Goal: Task Accomplishment & Management: Use online tool/utility

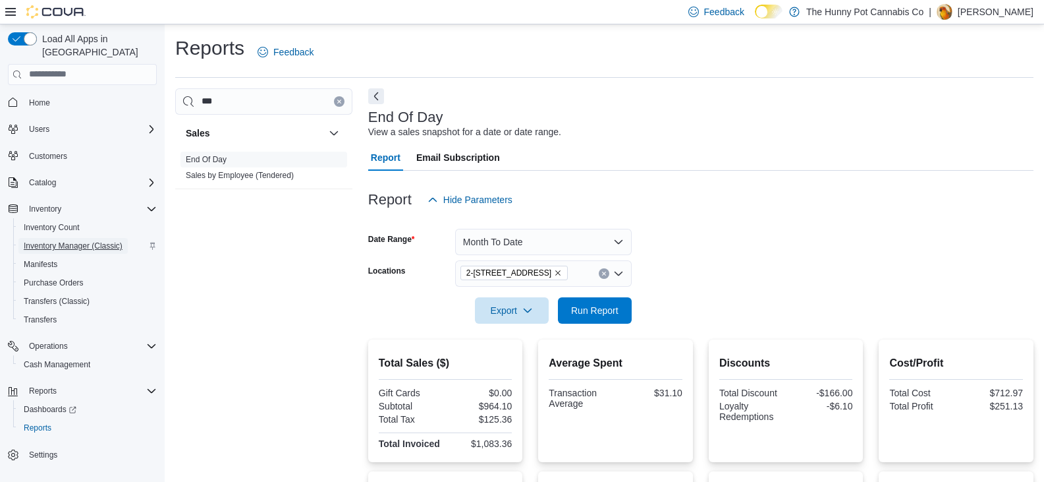
click at [108, 240] on span "Inventory Manager (Classic)" at bounding box center [73, 245] width 99 height 11
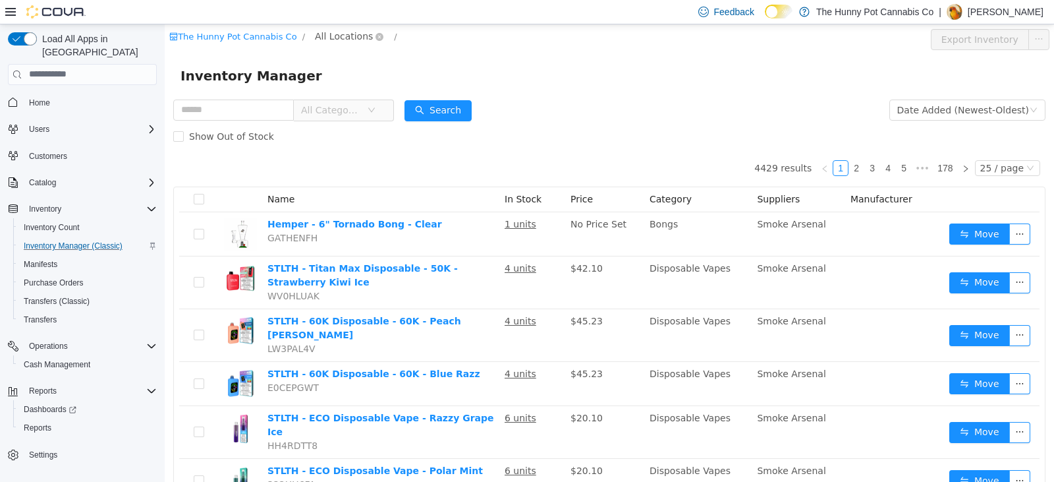
click at [316, 40] on span "All Locations" at bounding box center [344, 35] width 58 height 14
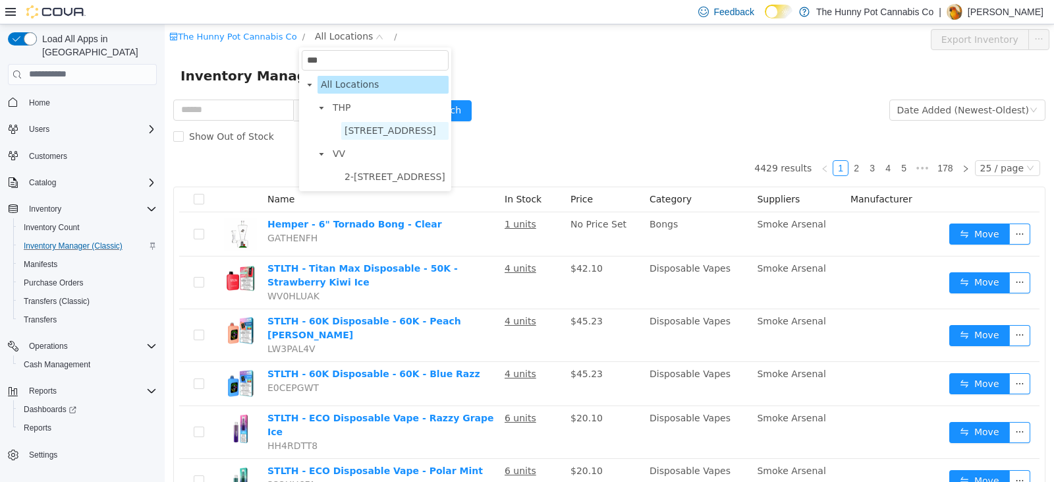
type input "***"
click at [404, 126] on span "[STREET_ADDRESS]" at bounding box center [391, 130] width 92 height 11
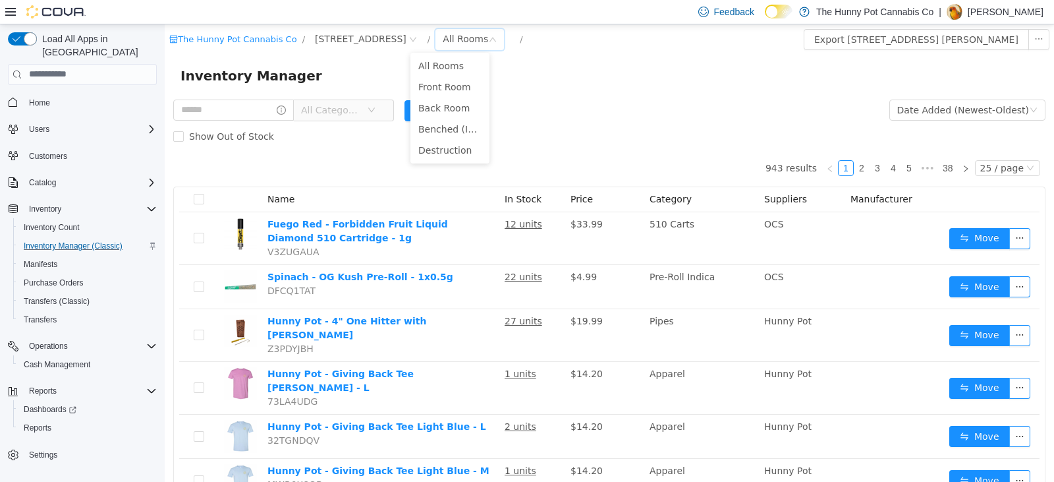
click at [344, 117] on span "All Categories" at bounding box center [334, 109] width 66 height 20
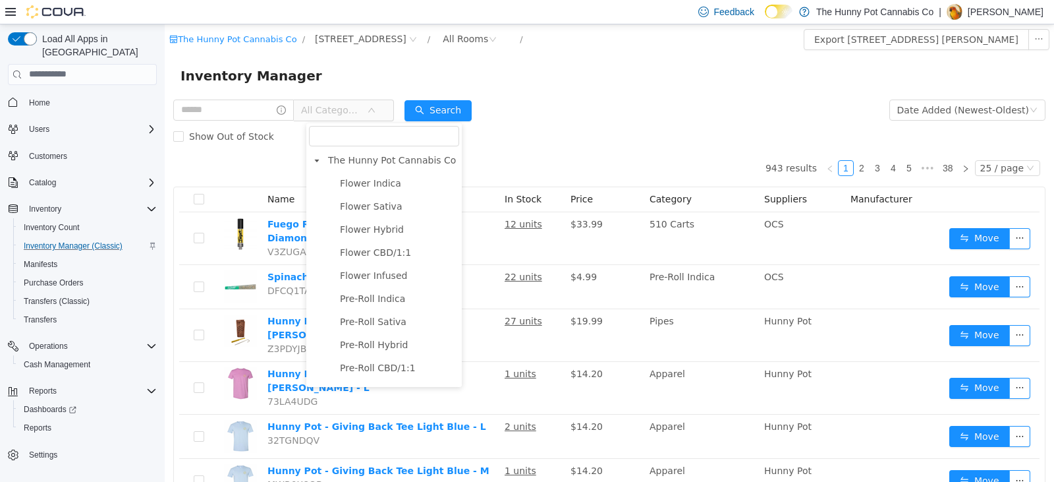
click at [371, 65] on div "Inventory Manager" at bounding box center [610, 75] width 858 height 21
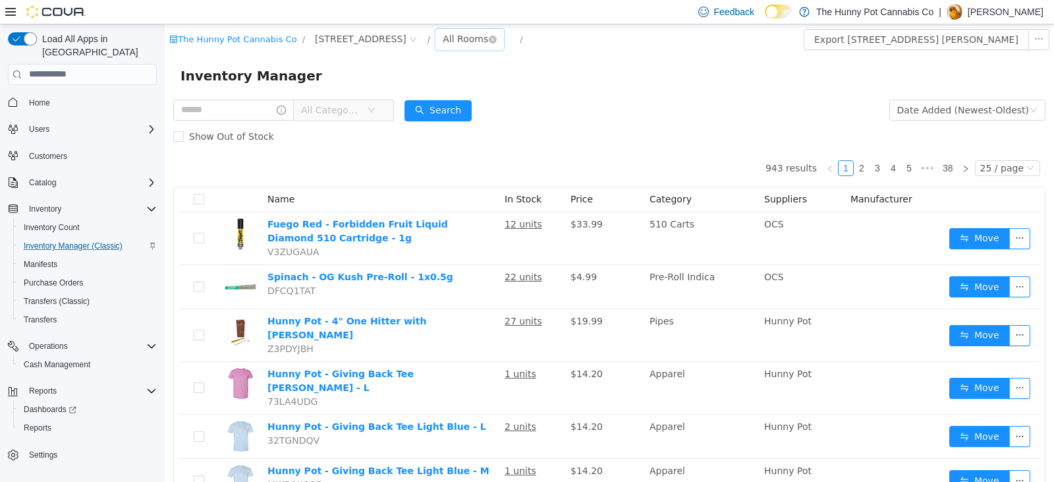
click at [444, 47] on div "All Rooms" at bounding box center [465, 38] width 45 height 20
click at [463, 128] on li "Benched (Inactive)" at bounding box center [449, 128] width 79 height 21
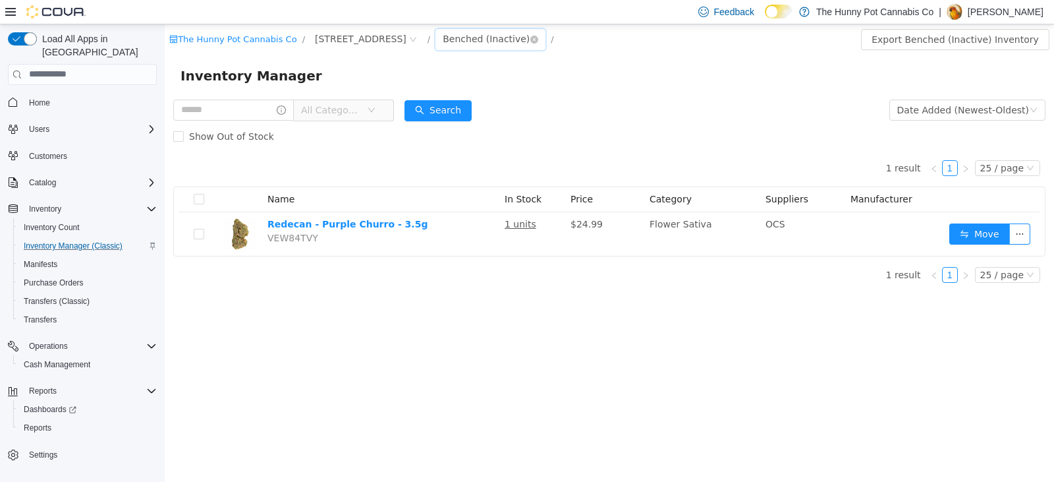
click at [447, 40] on div "Benched (Inactive)" at bounding box center [486, 38] width 87 height 20
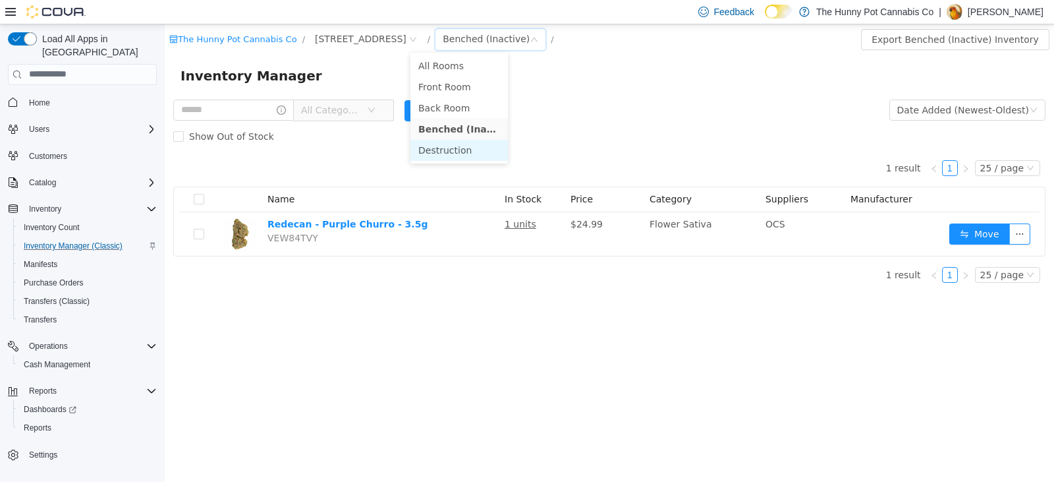
click at [474, 146] on li "Destruction" at bounding box center [458, 149] width 97 height 21
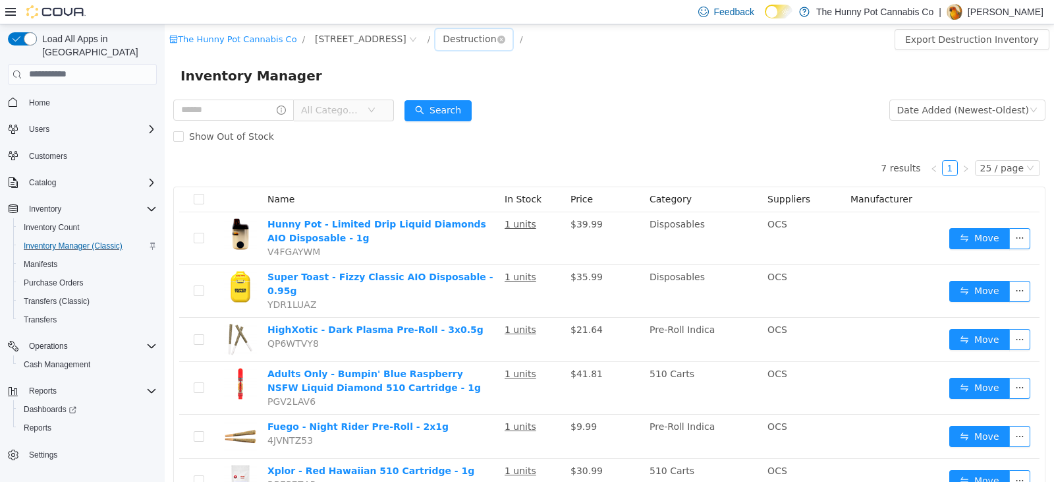
click at [443, 34] on div "Destruction" at bounding box center [469, 38] width 53 height 20
click at [454, 84] on li "Front Room" at bounding box center [449, 86] width 79 height 21
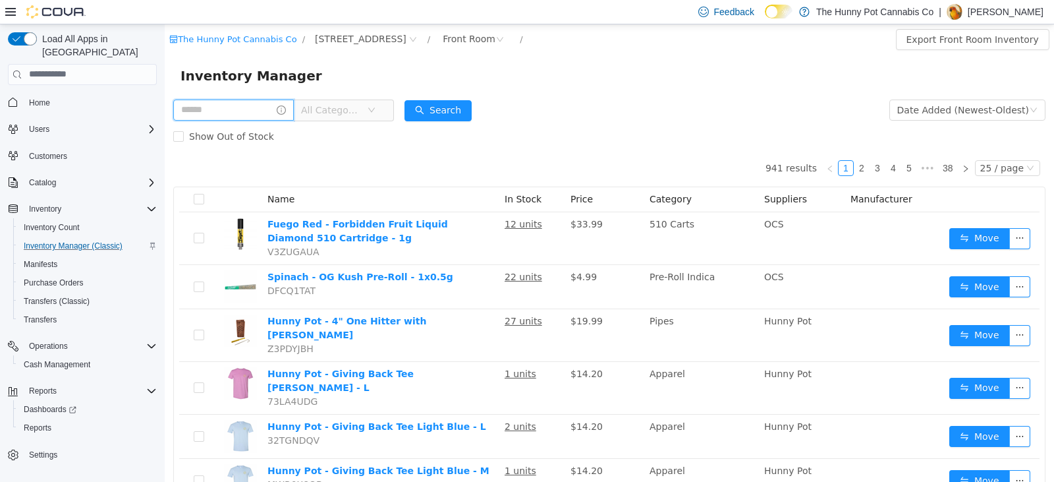
click at [252, 101] on input "text" at bounding box center [233, 109] width 121 height 21
type input "**********"
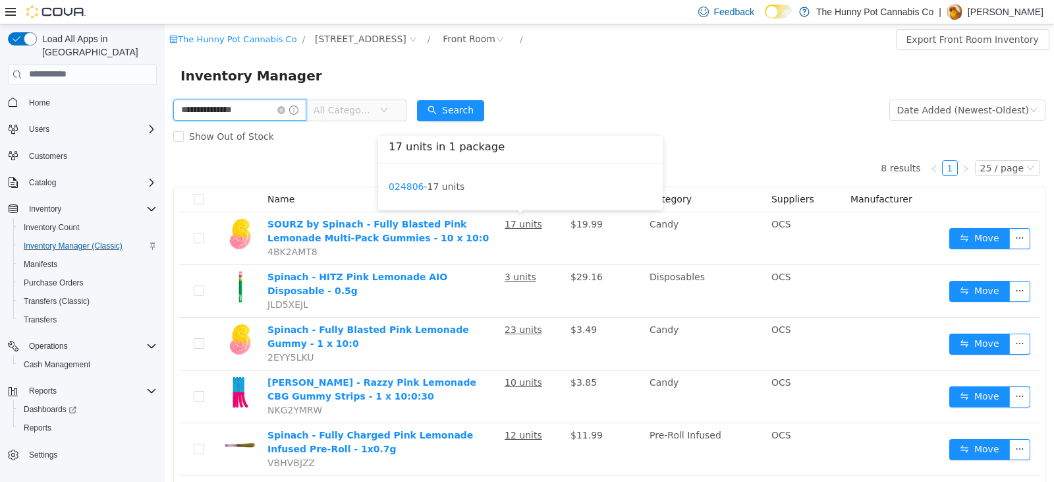
scroll to position [66, 0]
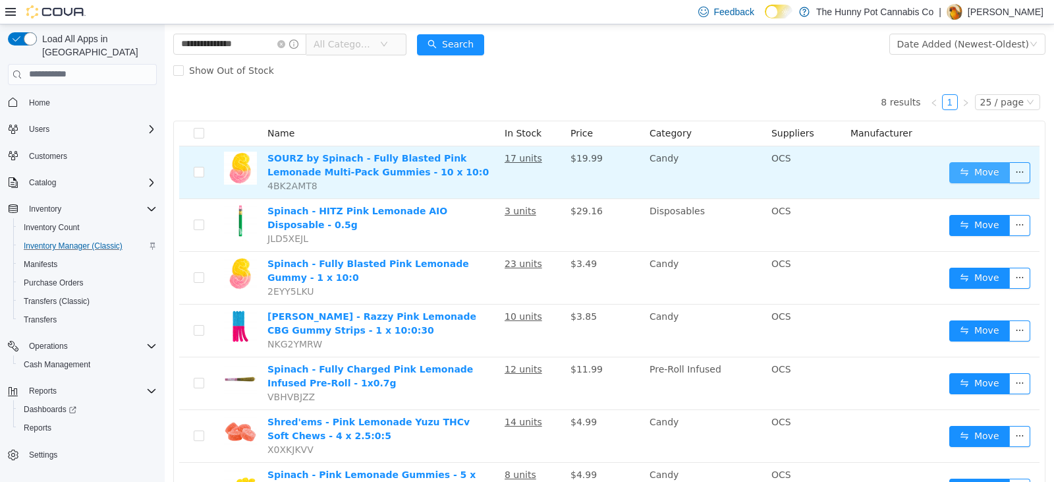
click at [956, 174] on button "Move" at bounding box center [979, 171] width 61 height 21
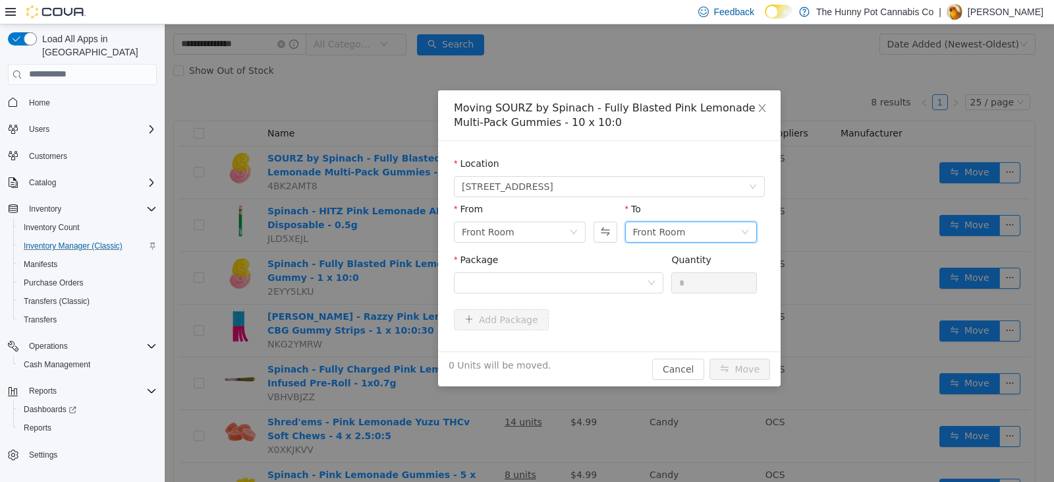
click at [670, 227] on div "Front Room" at bounding box center [659, 231] width 53 height 20
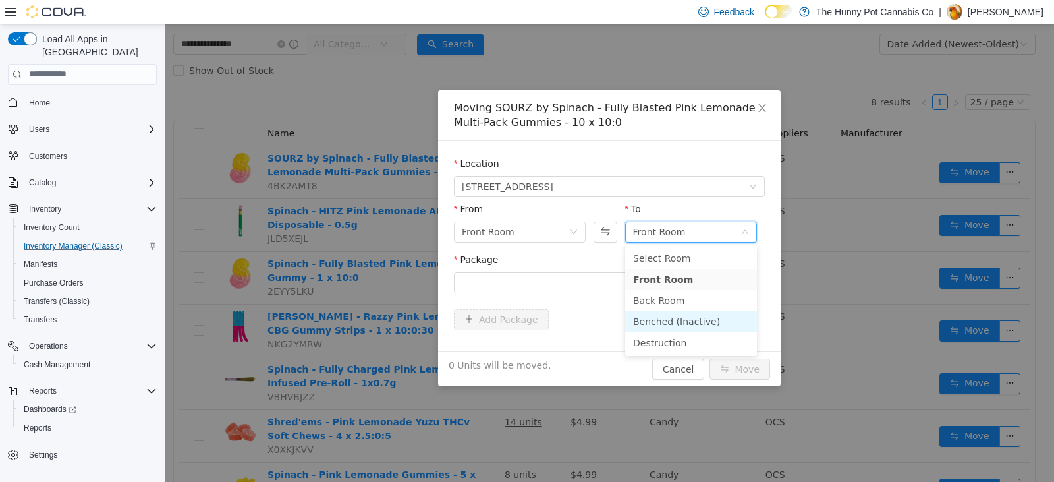
click at [675, 321] on li "Benched (Inactive)" at bounding box center [691, 320] width 132 height 21
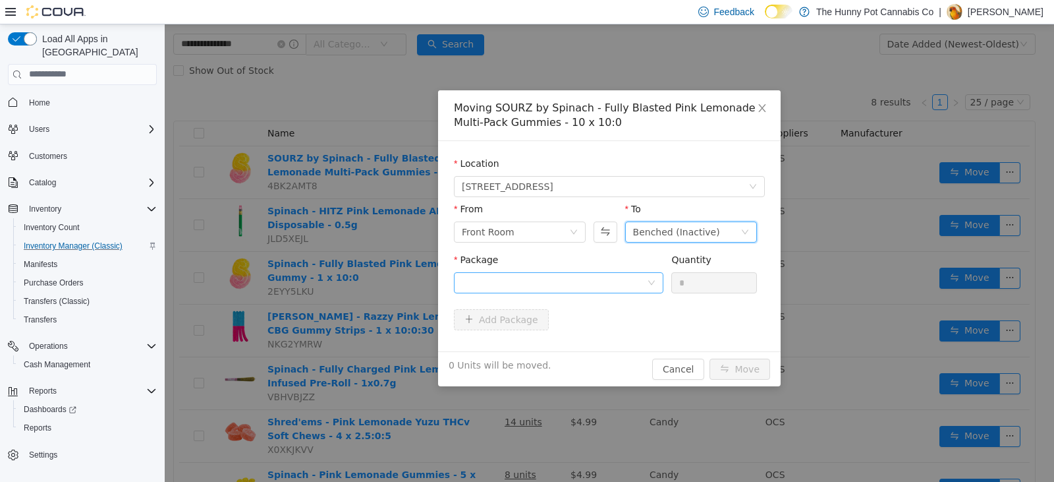
click at [547, 268] on div "Package" at bounding box center [558, 261] width 209 height 19
click at [553, 277] on div at bounding box center [554, 282] width 185 height 20
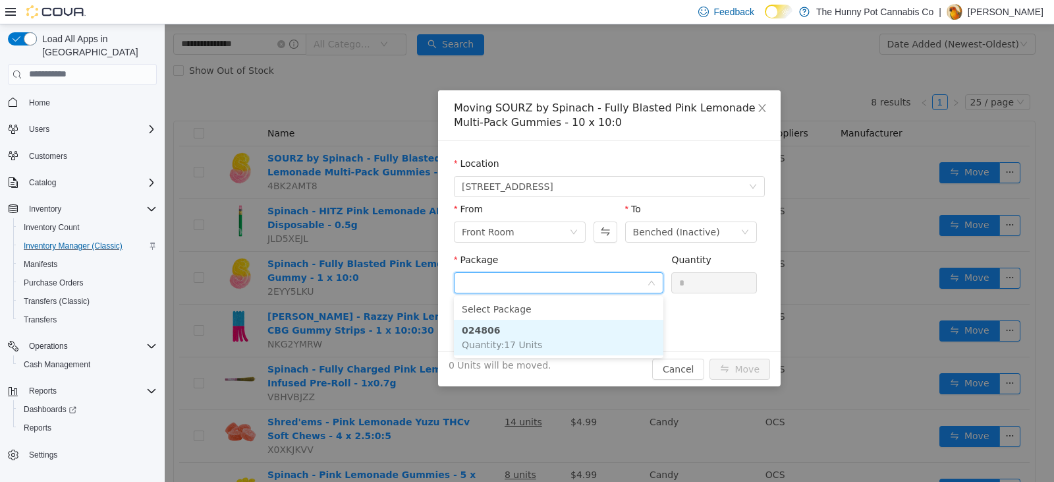
click at [601, 340] on li "024806 Quantity : 17 Units" at bounding box center [558, 337] width 209 height 36
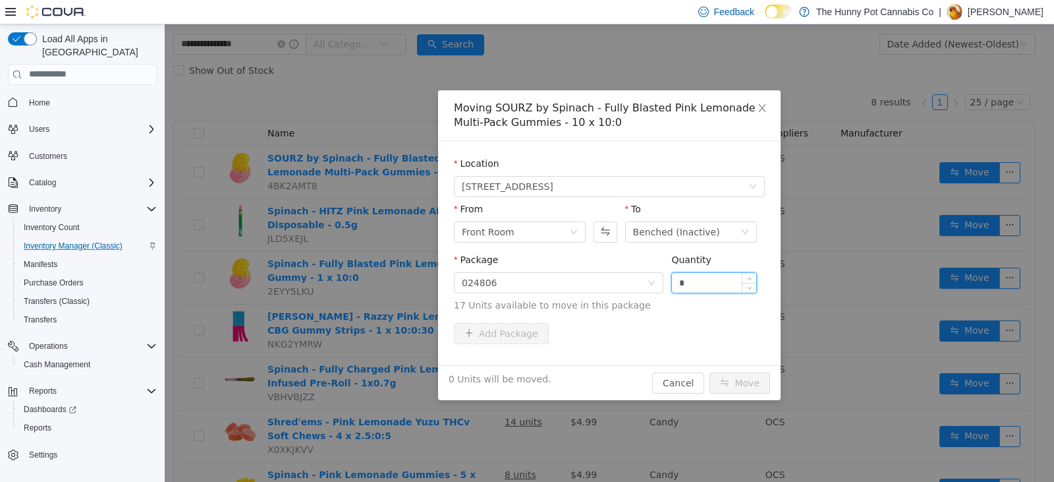
click at [712, 280] on input "*" at bounding box center [714, 282] width 84 height 20
type input "*"
click at [731, 374] on button "Move" at bounding box center [739, 382] width 61 height 21
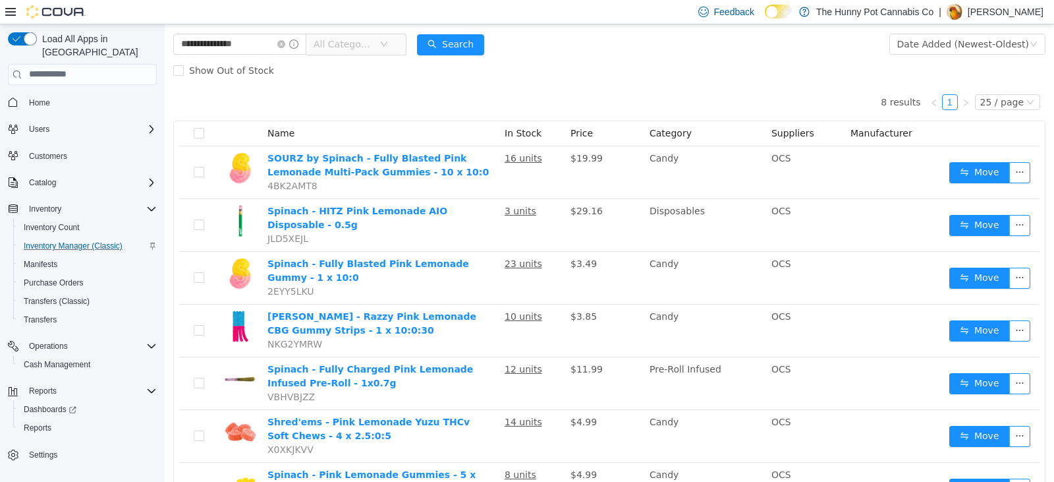
click at [374, 39] on span "All Categories" at bounding box center [344, 43] width 60 height 13
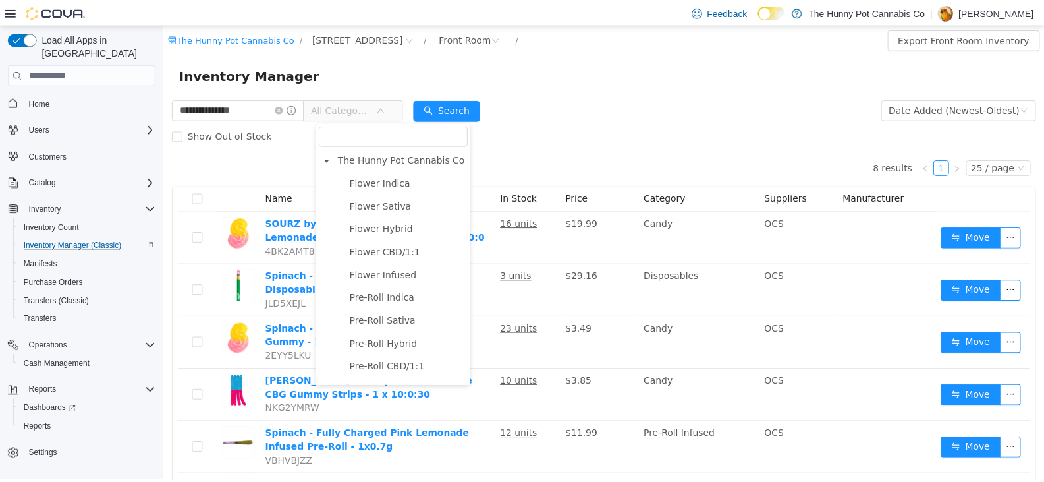
scroll to position [0, 0]
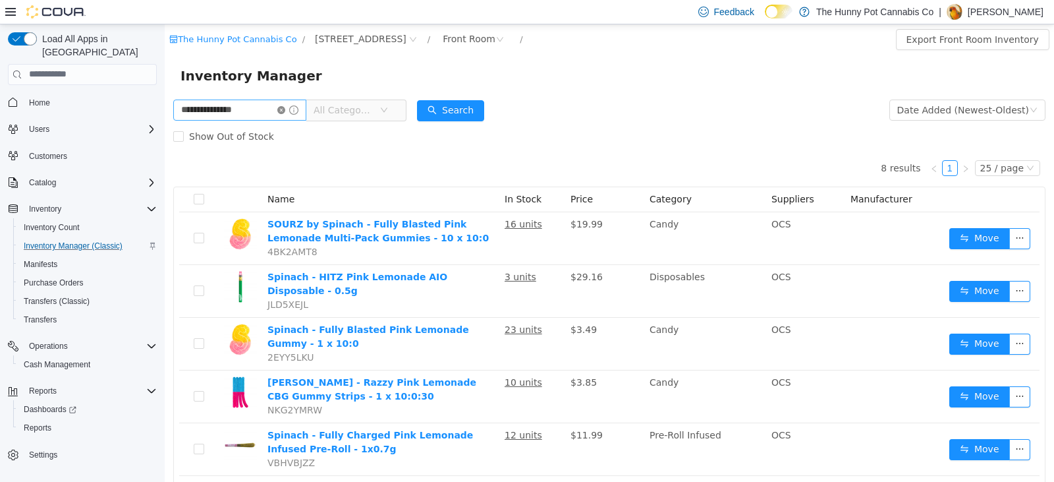
click at [285, 110] on icon "icon: close-circle" at bounding box center [281, 109] width 8 height 8
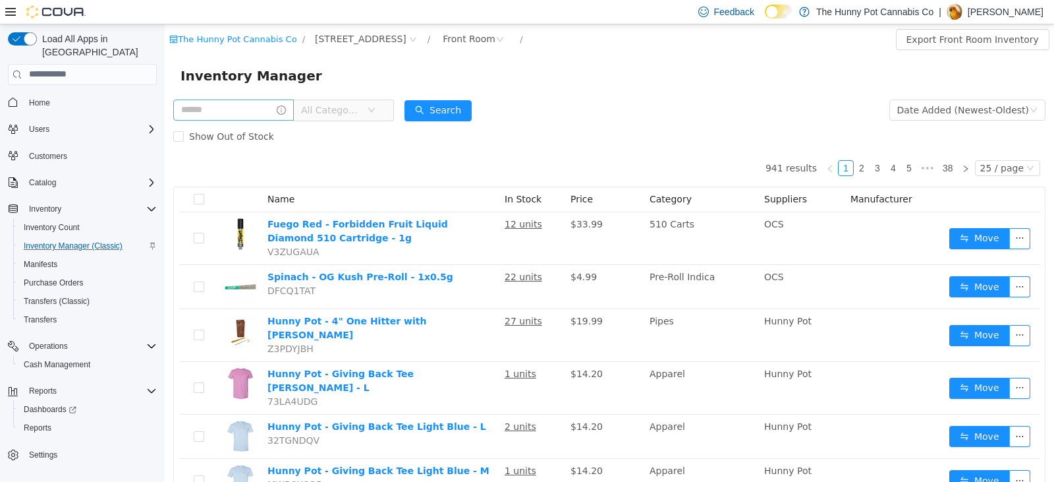
click at [360, 102] on span "All Categories" at bounding box center [334, 109] width 66 height 20
type input "**"
click at [387, 181] on span "Grinders" at bounding box center [398, 183] width 123 height 18
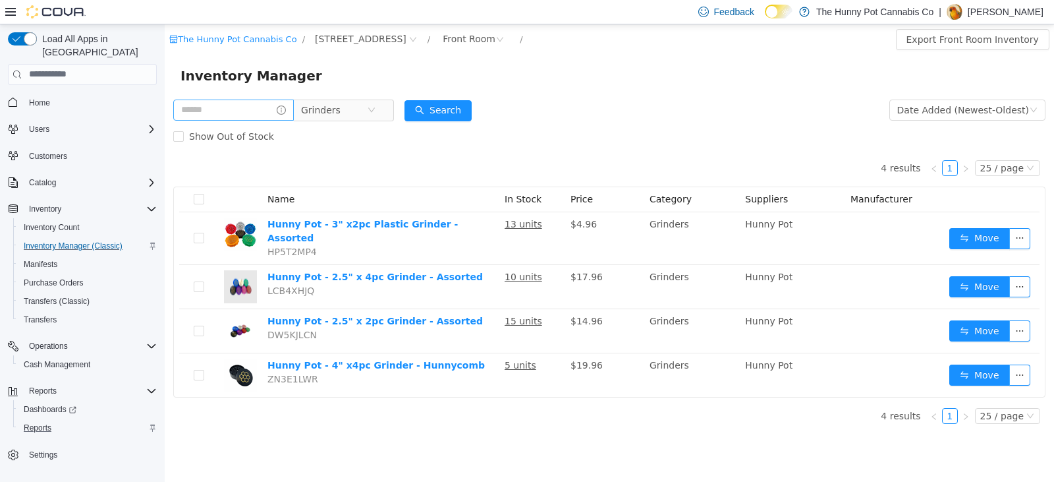
click at [57, 420] on div "Reports" at bounding box center [87, 428] width 138 height 16
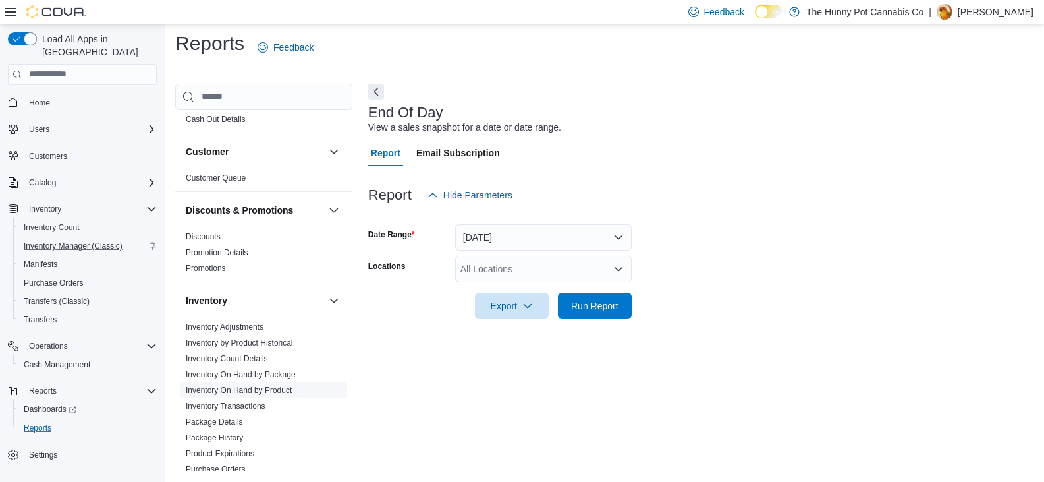
scroll to position [132, 0]
